Goal: Navigation & Orientation: Find specific page/section

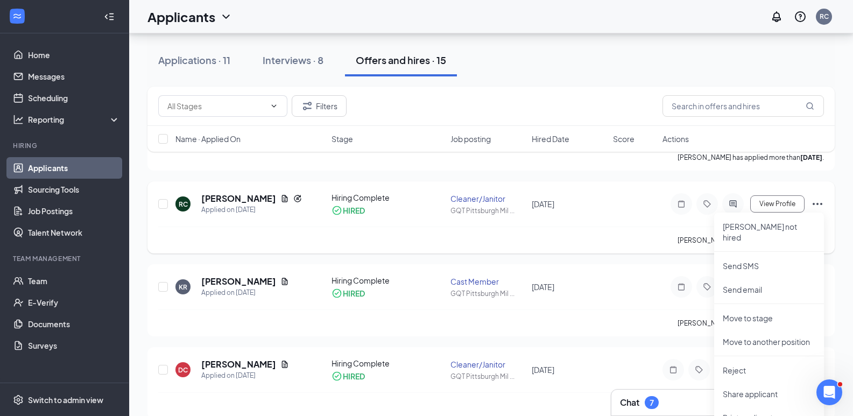
click at [817, 204] on icon "Ellipses" at bounding box center [818, 204] width 10 height 2
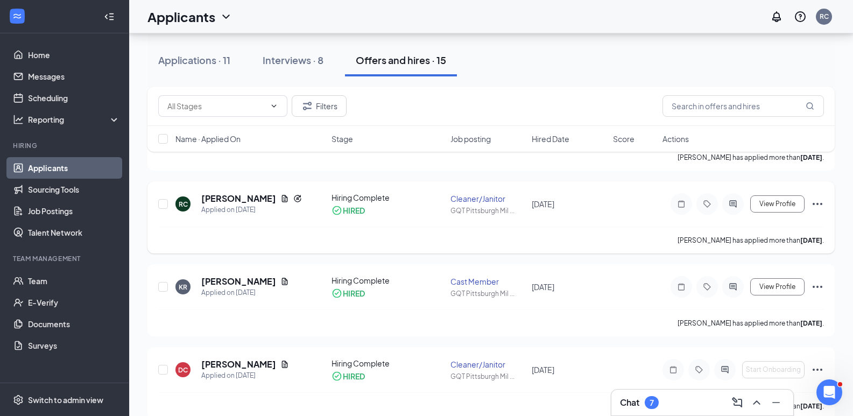
click at [820, 206] on icon "Ellipses" at bounding box center [817, 204] width 13 height 13
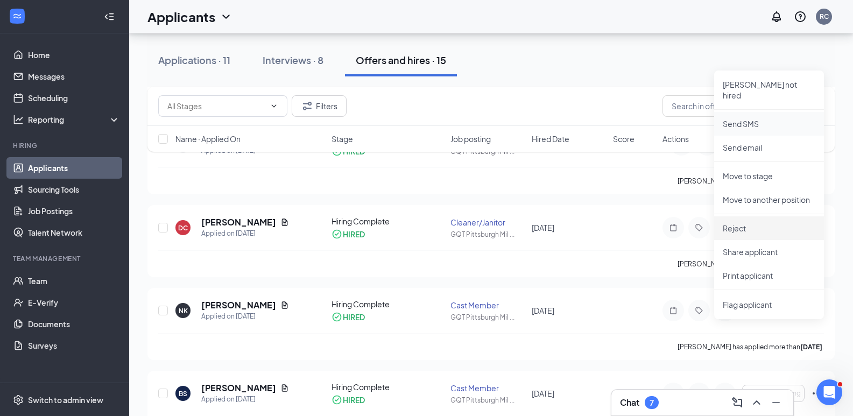
scroll to position [323, 0]
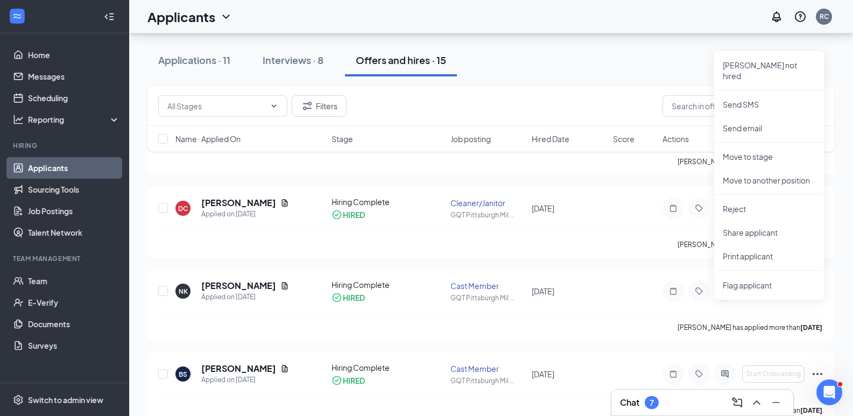
click at [37, 169] on link "Applicants" at bounding box center [74, 168] width 92 height 22
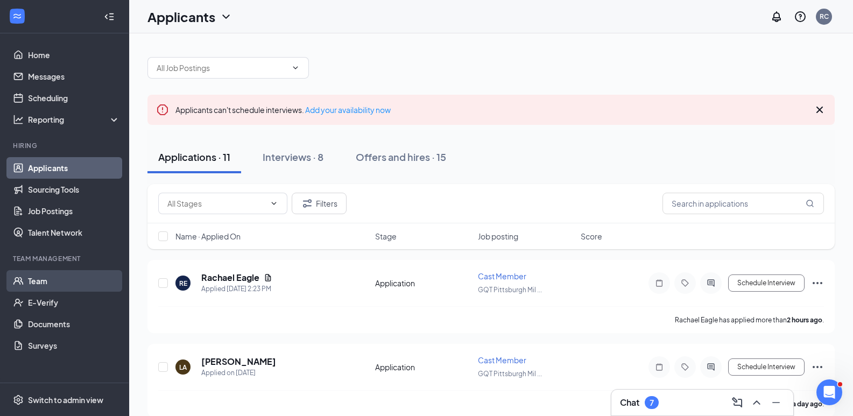
click at [43, 277] on link "Team" at bounding box center [74, 281] width 92 height 22
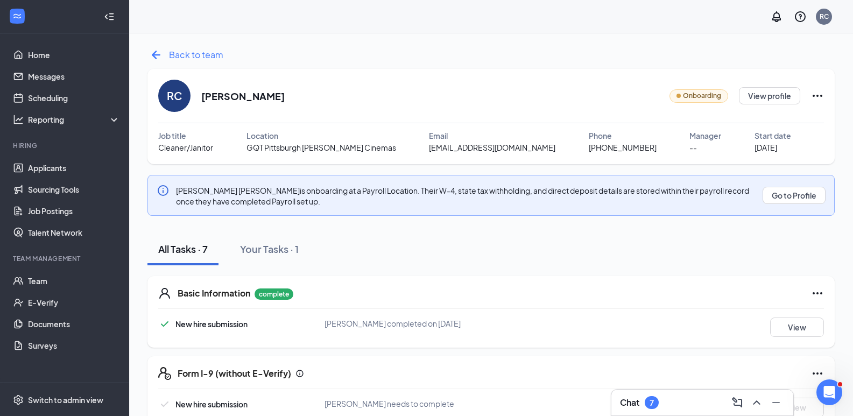
click at [159, 54] on icon "ArrowLeftNew" at bounding box center [156, 54] width 17 height 17
